Goal: Navigation & Orientation: Find specific page/section

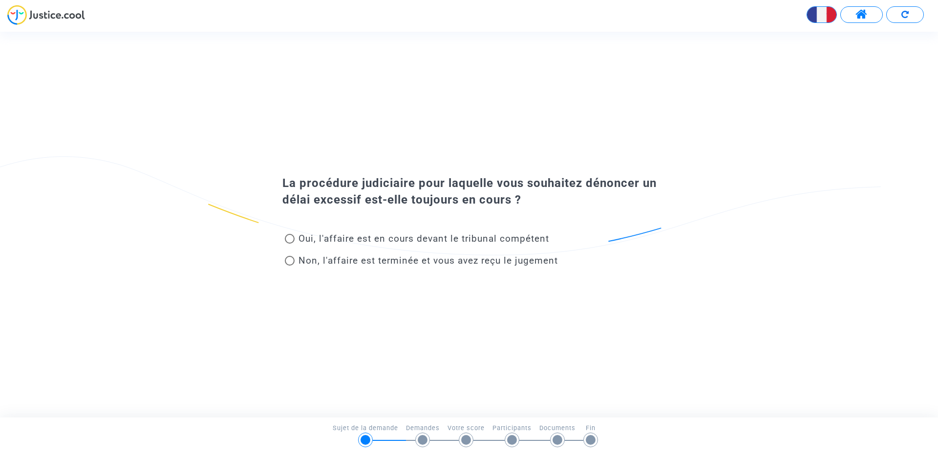
click at [867, 11] on span at bounding box center [861, 14] width 12 height 13
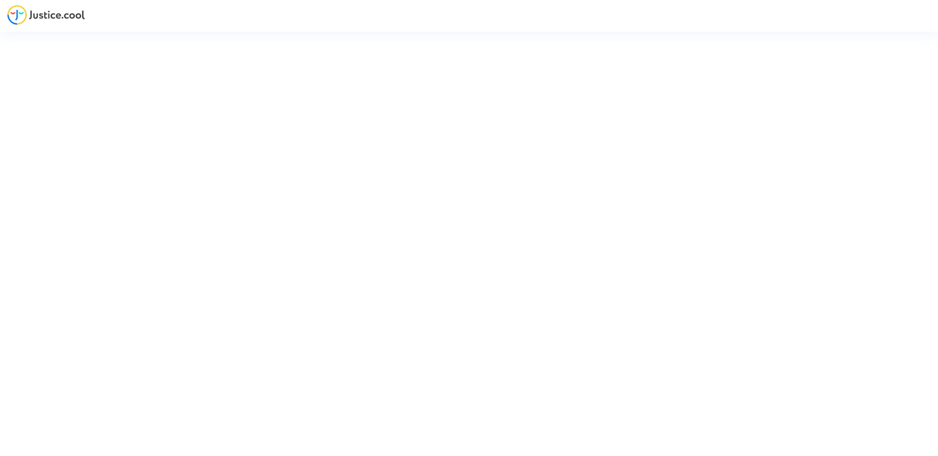
type input "[PERSON_NAME][EMAIL_ADDRESS][DOMAIN_NAME]"
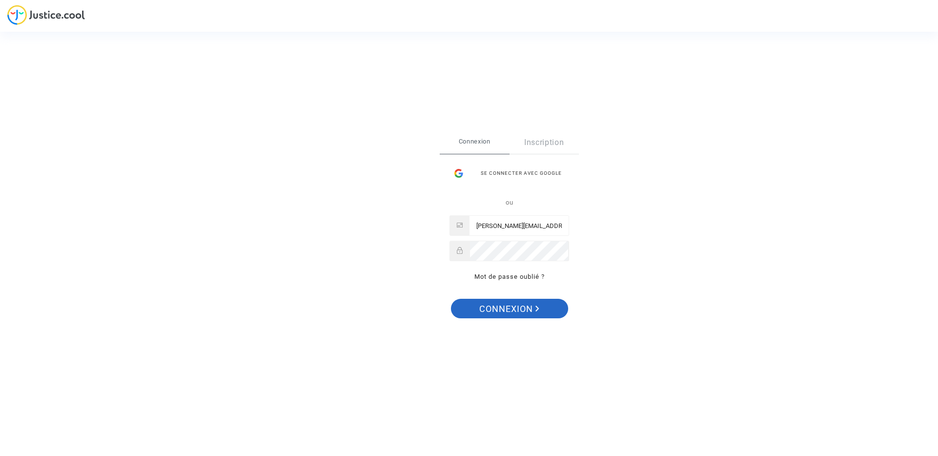
click at [498, 303] on span "Connexion" at bounding box center [509, 309] width 60 height 21
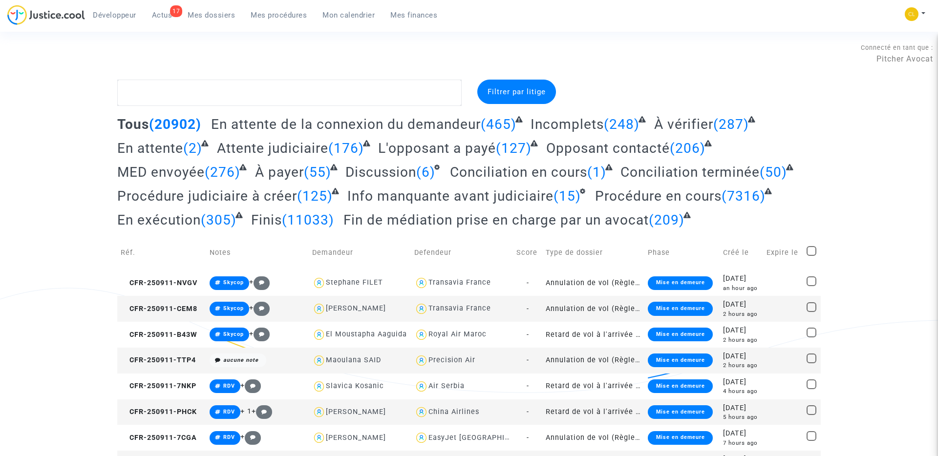
click at [353, 19] on link "Mon calendrier" at bounding box center [348, 15] width 68 height 15
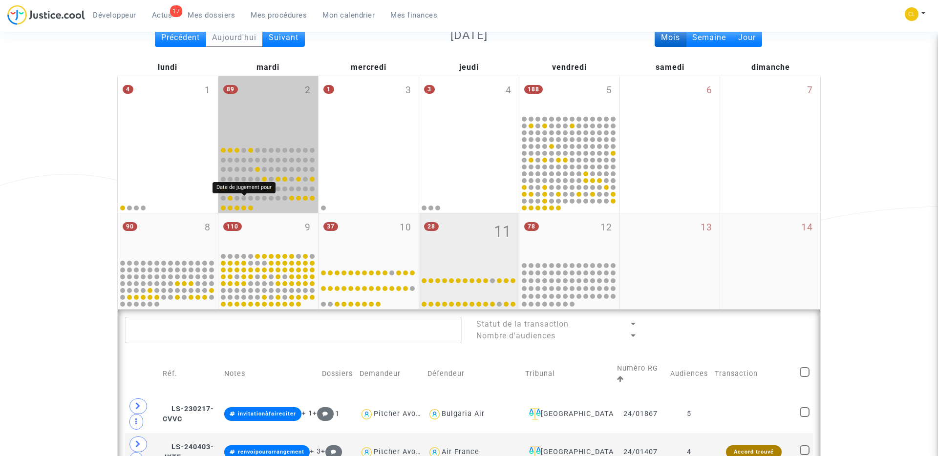
scroll to position [149, 0]
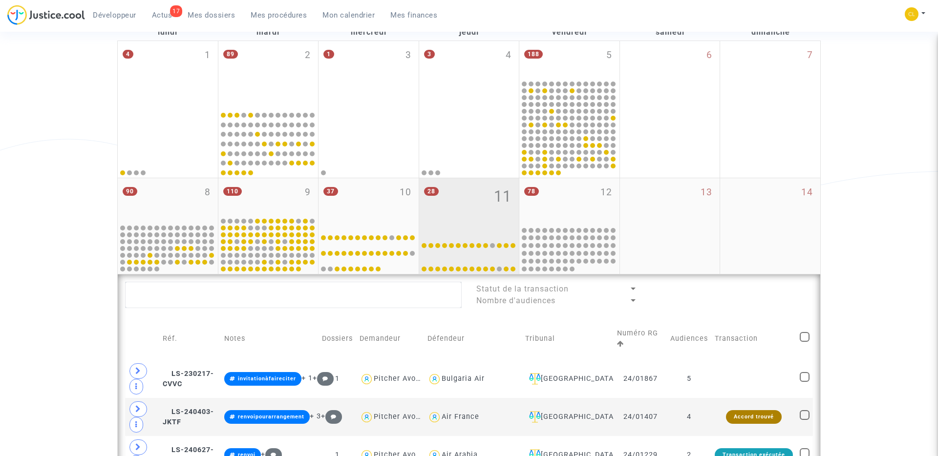
click at [466, 214] on div "28 11" at bounding box center [469, 201] width 100 height 46
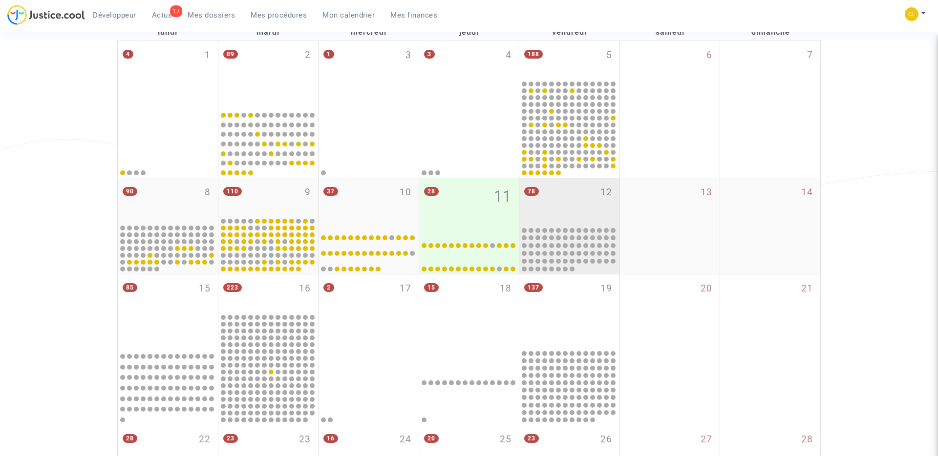
click at [548, 201] on div "78 12" at bounding box center [569, 201] width 100 height 46
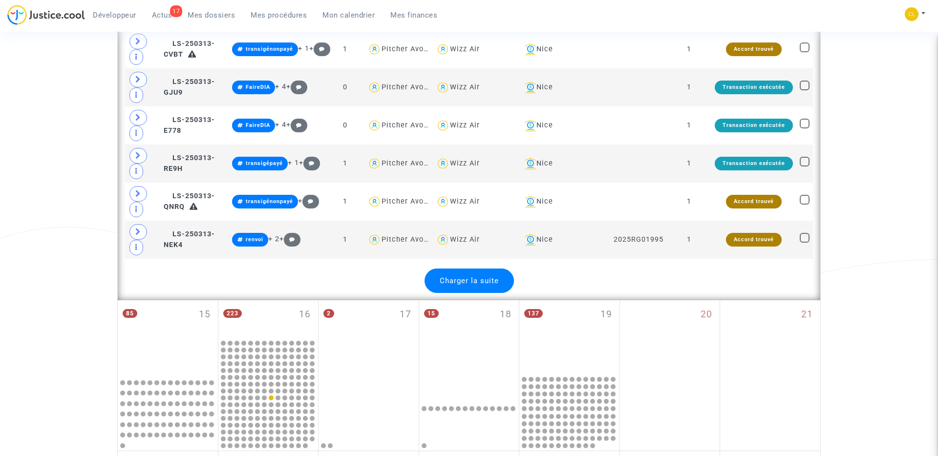
scroll to position [2151, 0]
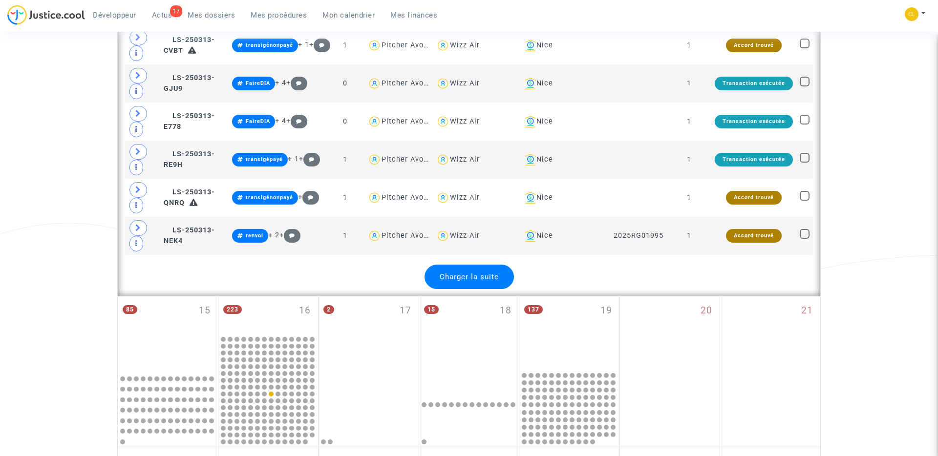
click at [499, 282] on div "Charger la suite" at bounding box center [468, 277] width 89 height 24
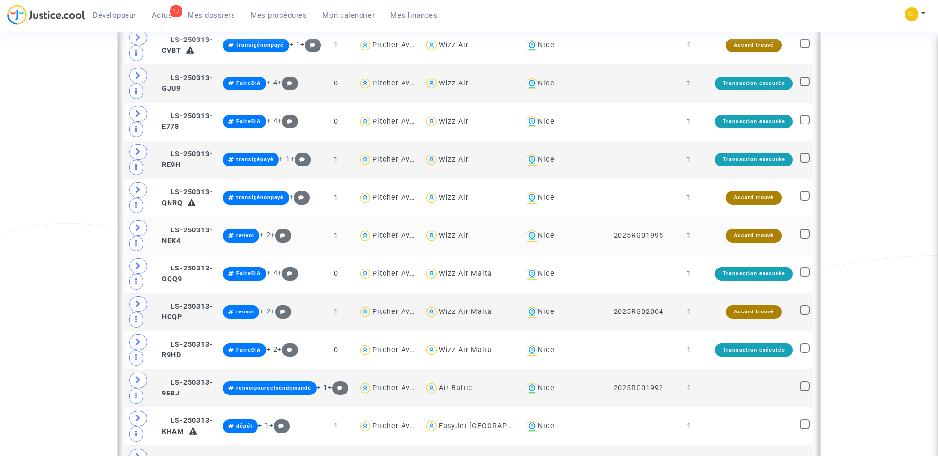
click at [210, 244] on td "LS-250313-NEK4" at bounding box center [188, 236] width 61 height 38
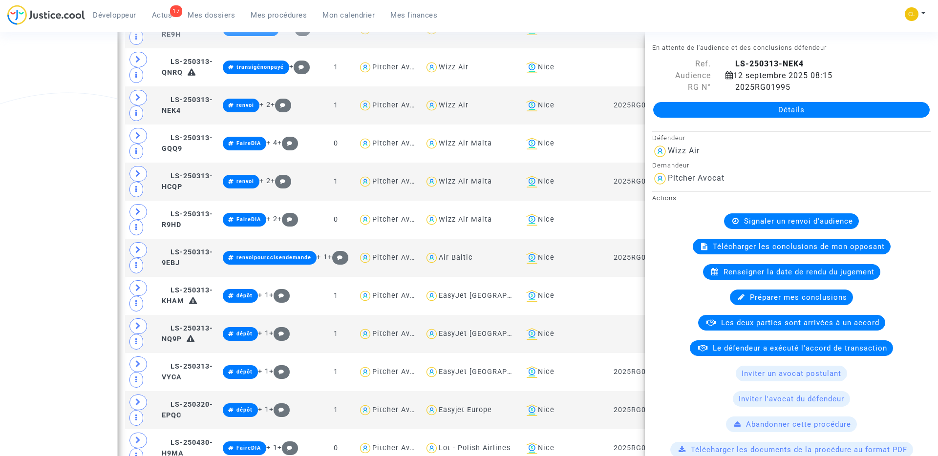
scroll to position [2279, 0]
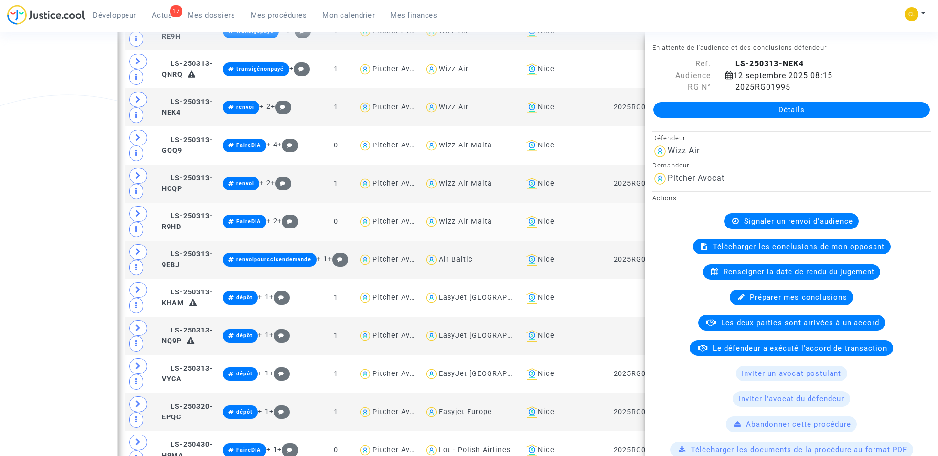
click at [203, 218] on td "LS-250313-R9HD" at bounding box center [188, 222] width 61 height 38
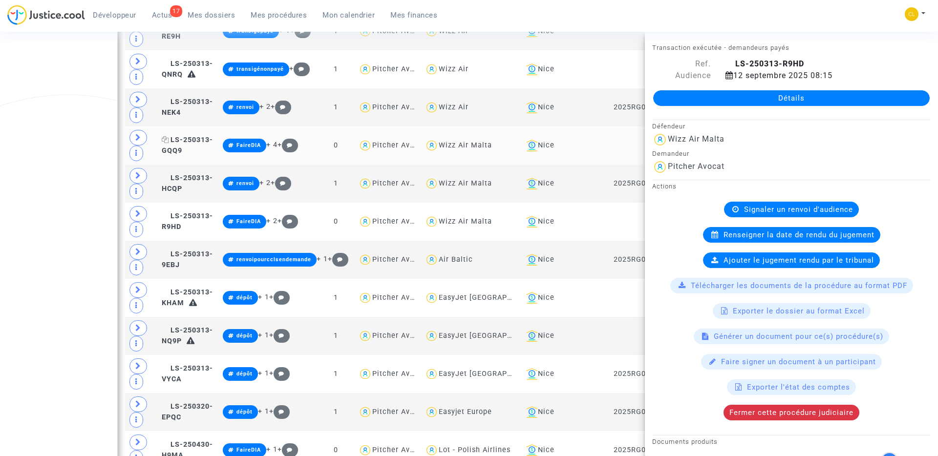
click at [213, 151] on span "LS-250313-GQQ9" at bounding box center [187, 145] width 51 height 19
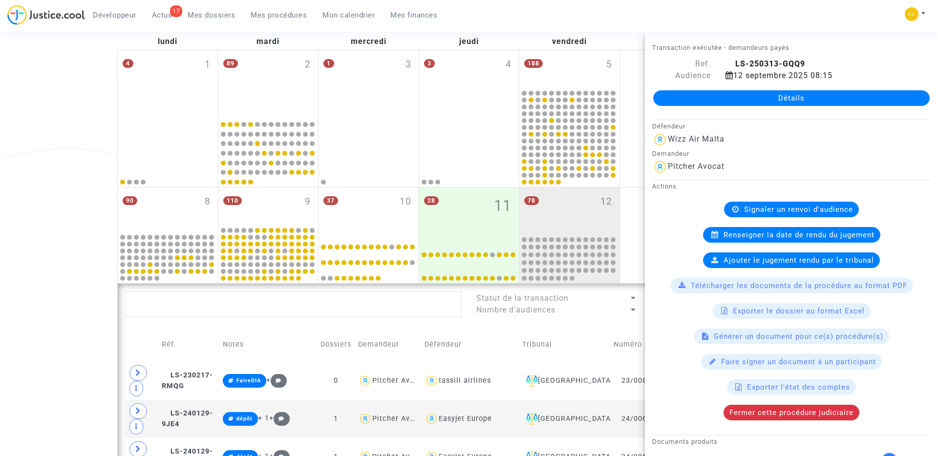
scroll to position [0, 0]
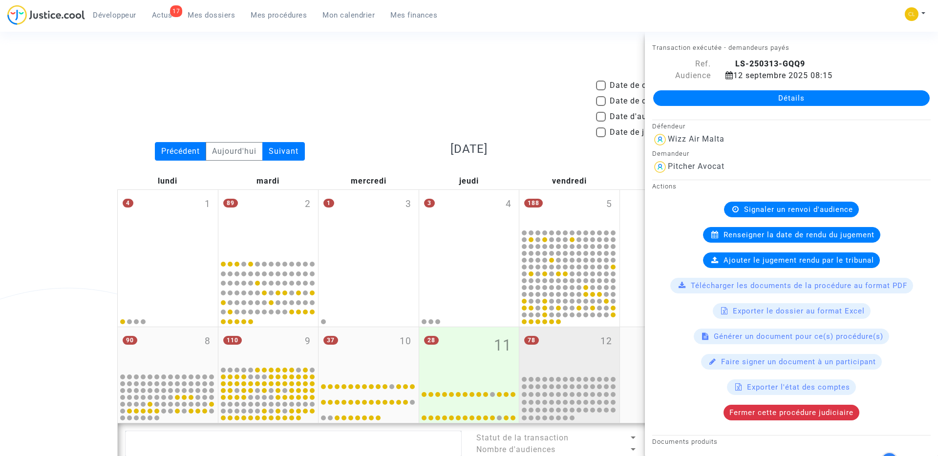
click at [535, 334] on span "78 12" at bounding box center [529, 335] width 20 height 9
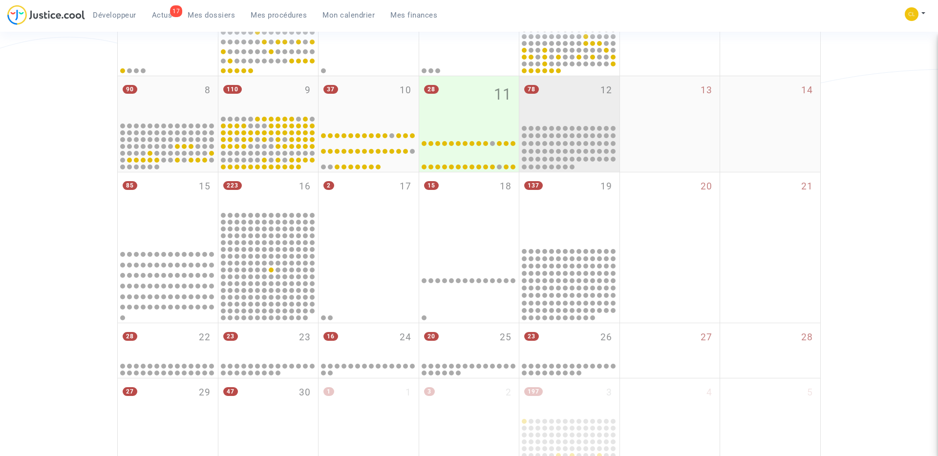
scroll to position [265, 0]
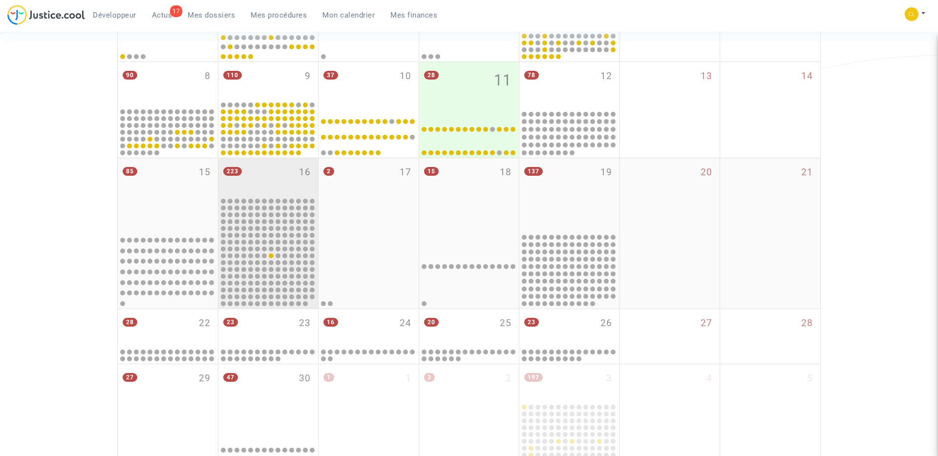
click at [284, 186] on div "223 16" at bounding box center [268, 177] width 100 height 38
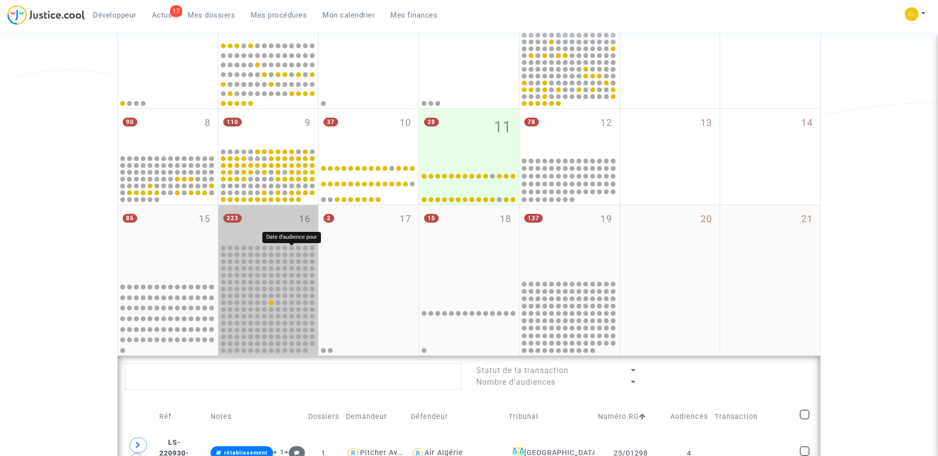
scroll to position [197, 0]
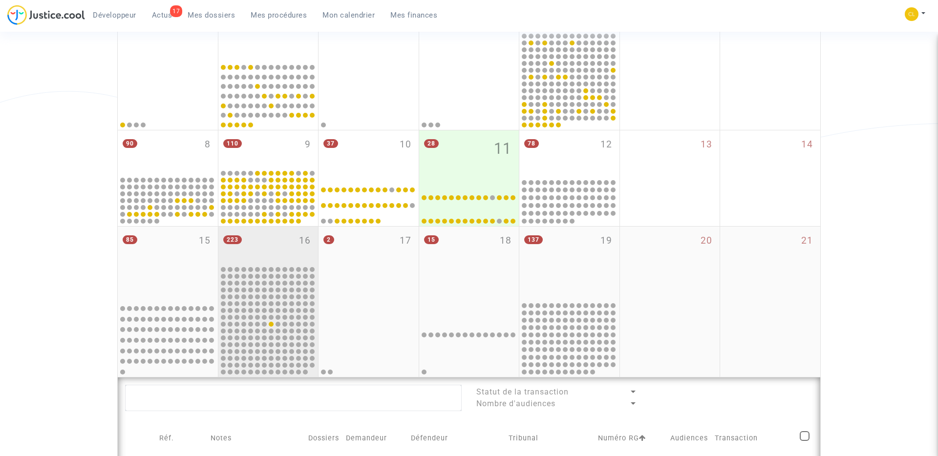
click at [289, 250] on div "223 16" at bounding box center [268, 246] width 100 height 38
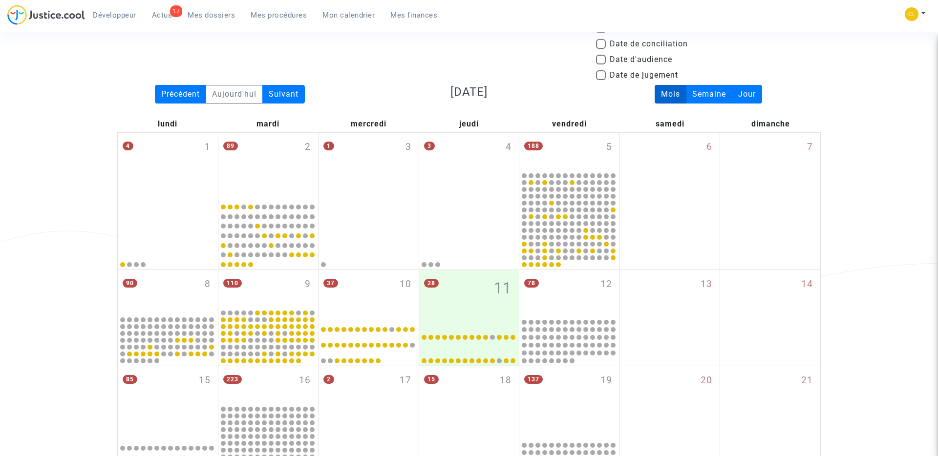
scroll to position [0, 0]
